Goal: Task Accomplishment & Management: Manage account settings

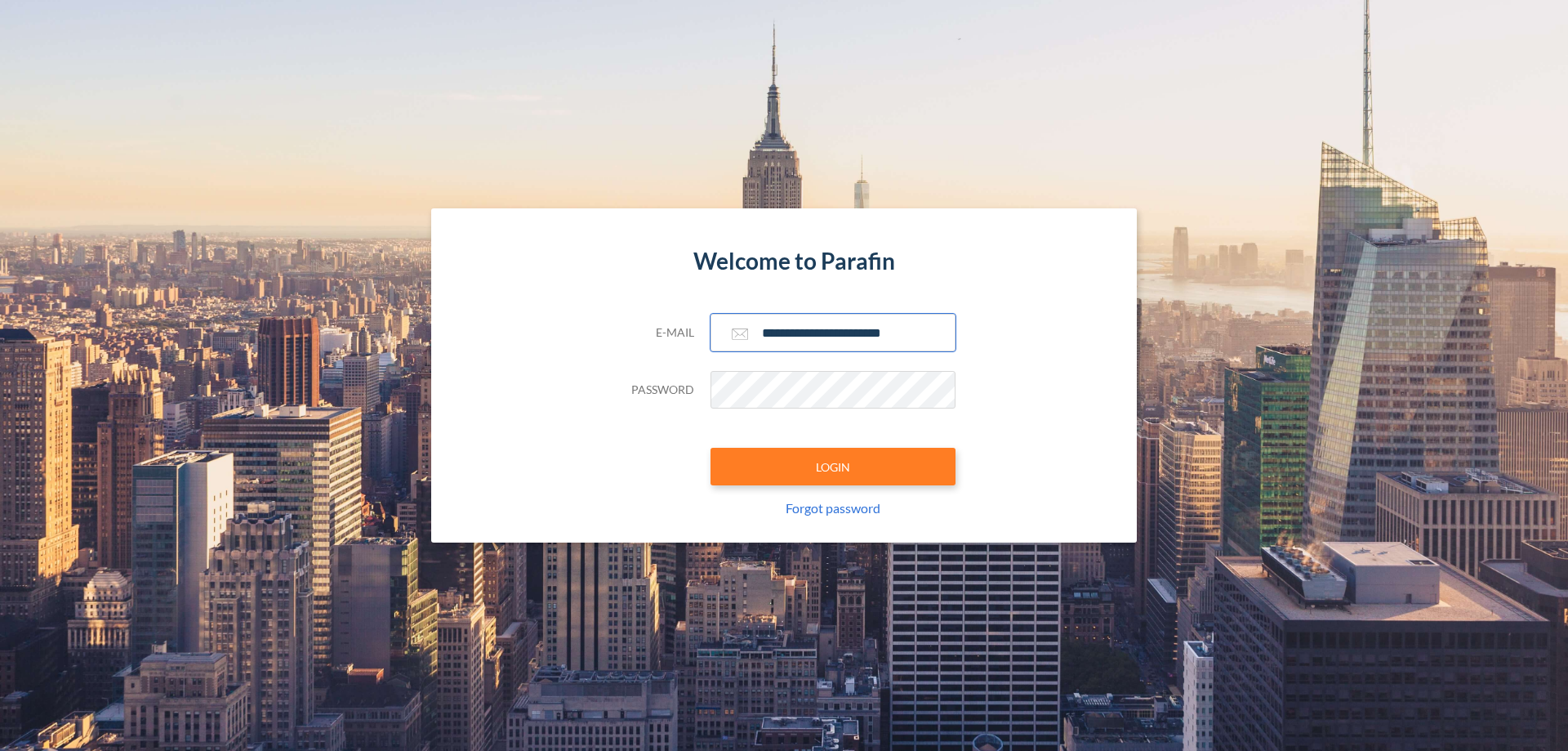
type input "**********"
click at [833, 467] on button "LOGIN" at bounding box center [833, 467] width 245 height 38
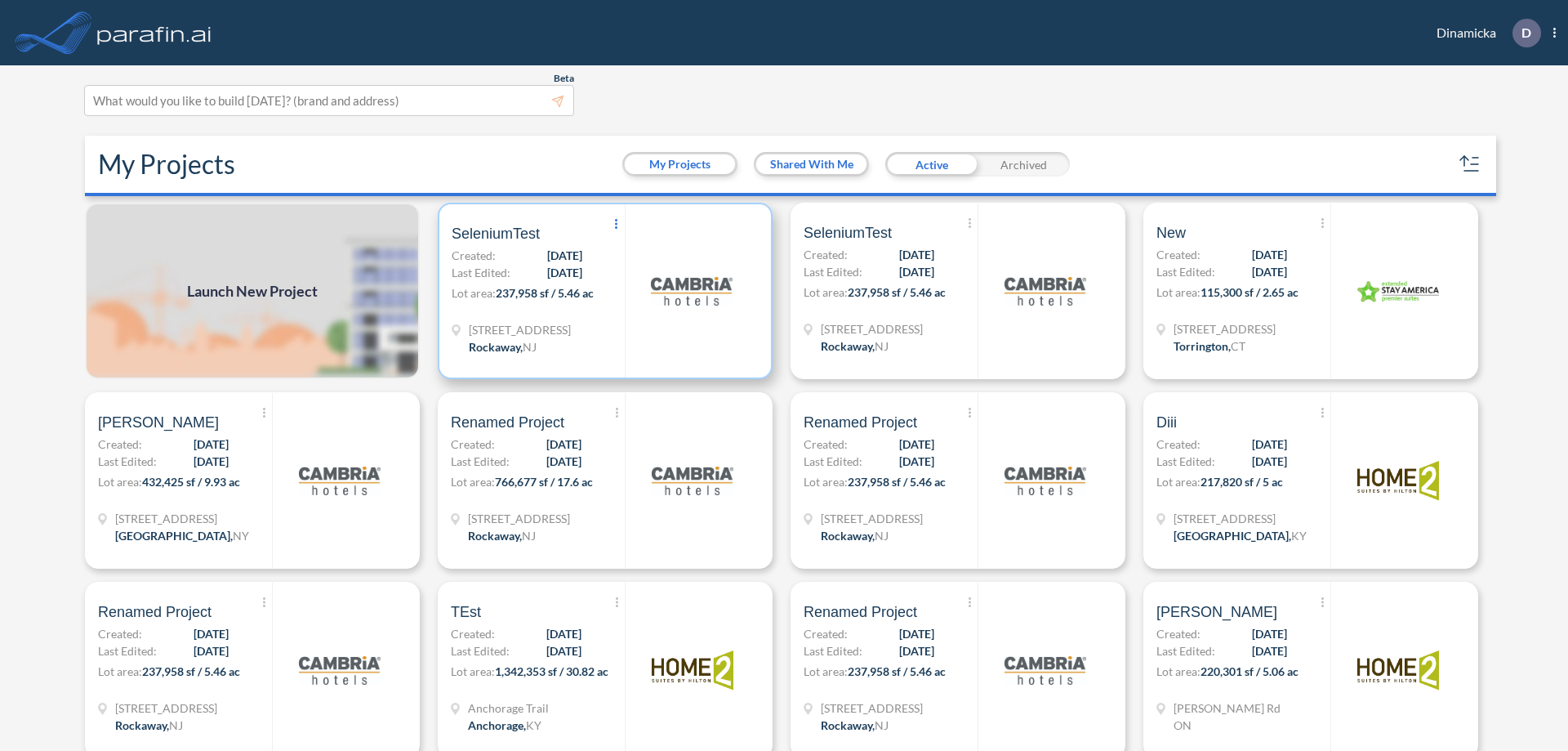
scroll to position [4, 0]
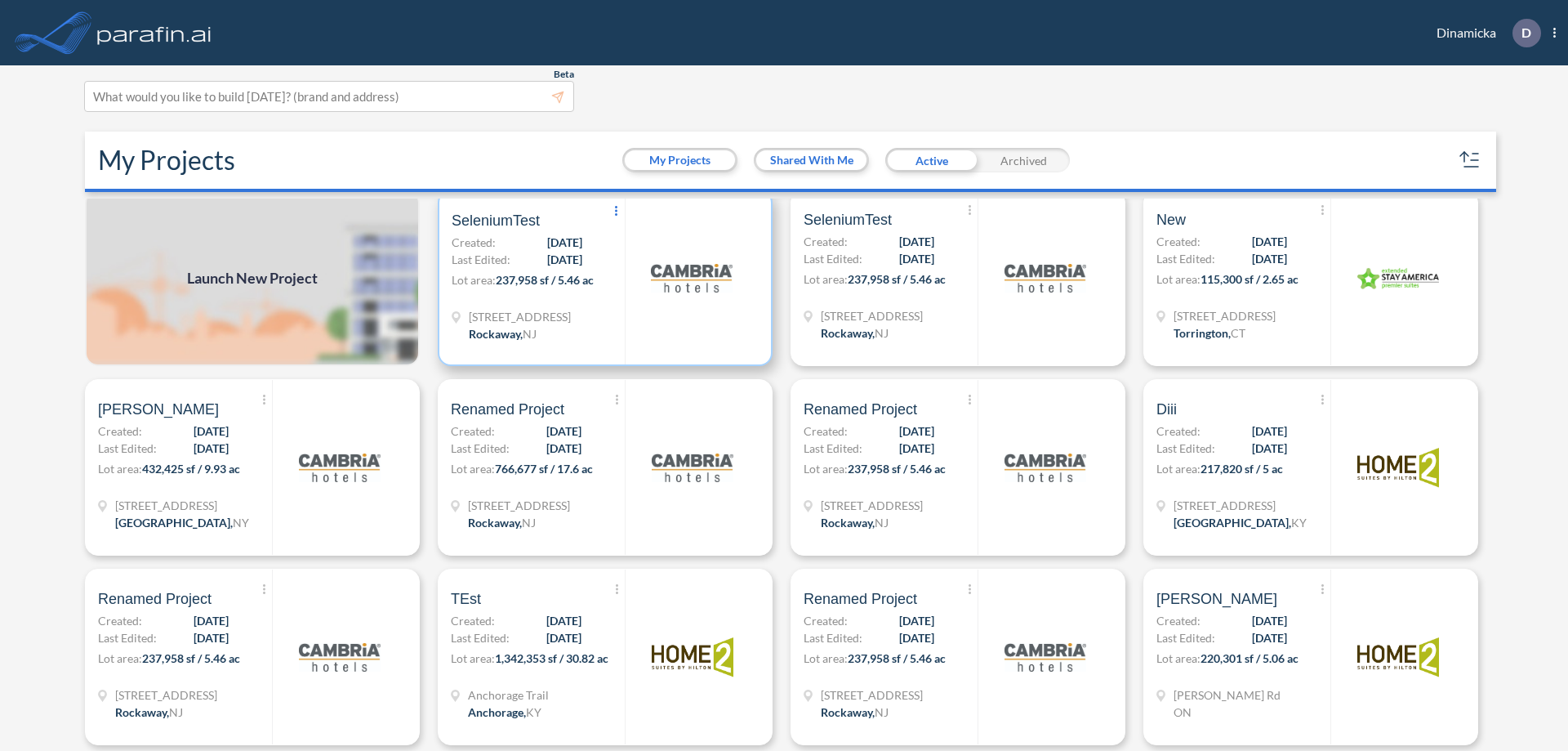
click at [615, 211] on icon at bounding box center [616, 210] width 2 height 10
